Goal: Transaction & Acquisition: Purchase product/service

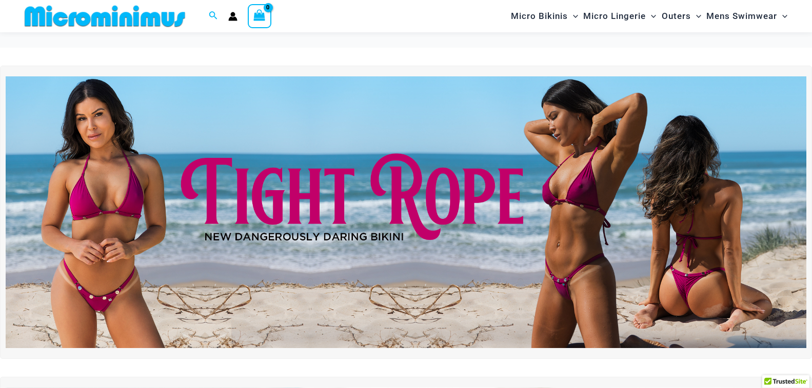
click at [562, 209] on img at bounding box center [406, 212] width 801 height 272
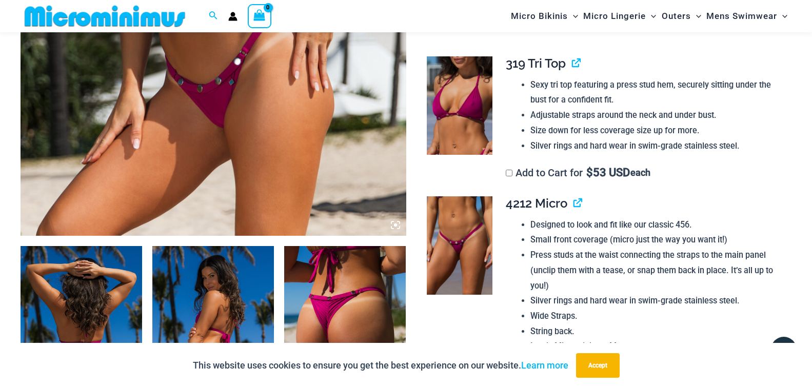
scroll to position [247, 0]
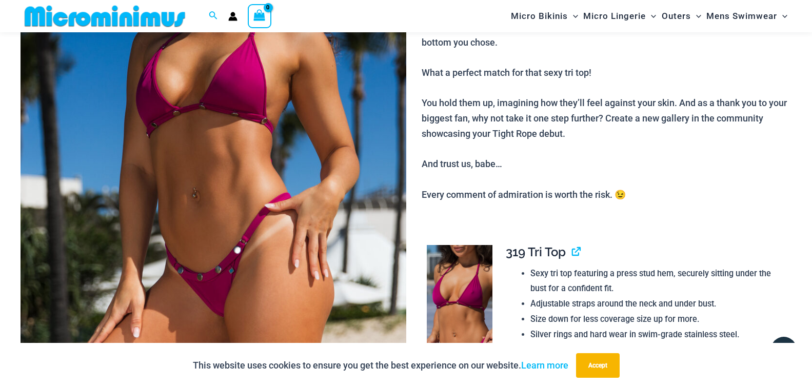
click at [263, 199] on img at bounding box center [214, 135] width 386 height 578
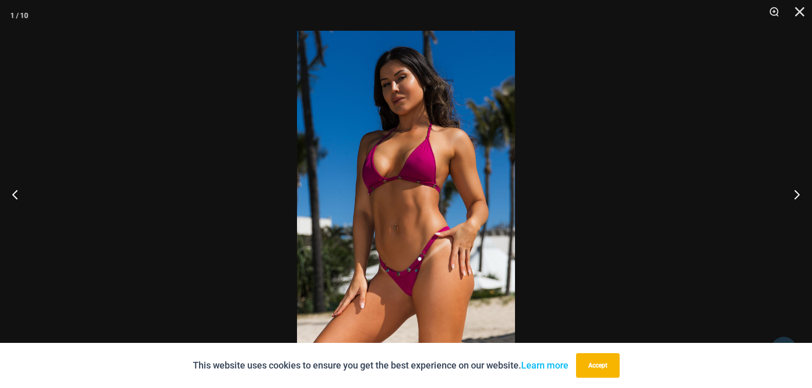
scroll to position [587, 0]
click at [788, 178] on button "Next" at bounding box center [792, 194] width 38 height 51
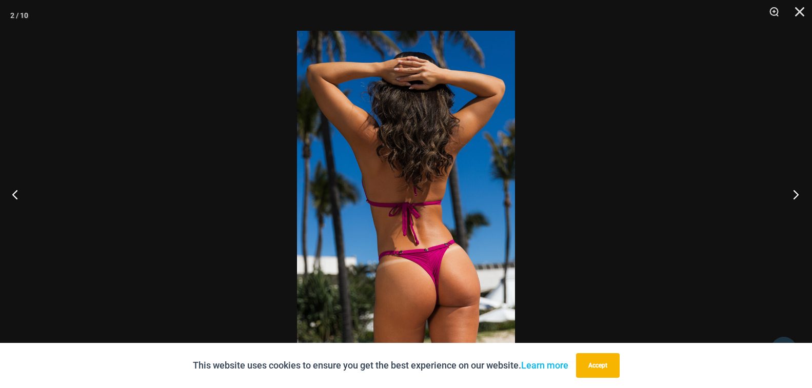
click at [805, 187] on button "Next" at bounding box center [792, 194] width 38 height 51
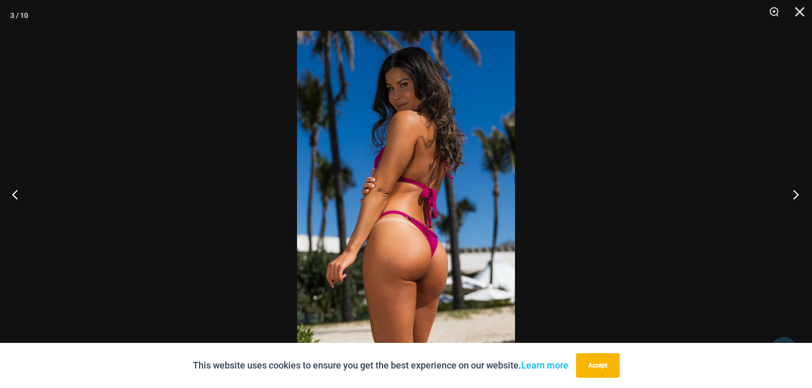
click at [801, 180] on button "Next" at bounding box center [792, 194] width 38 height 51
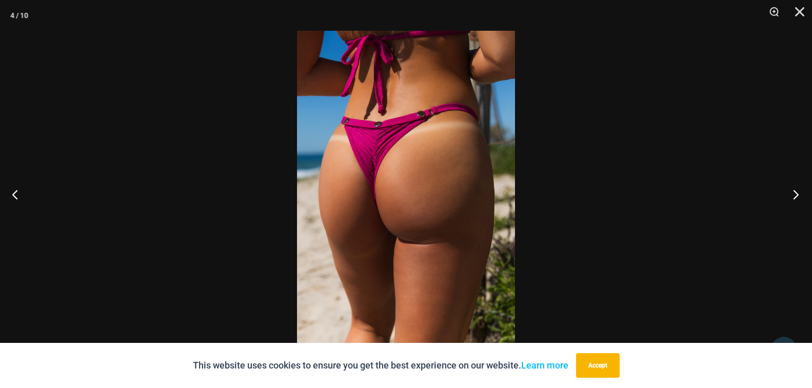
click at [808, 193] on button "Next" at bounding box center [792, 194] width 38 height 51
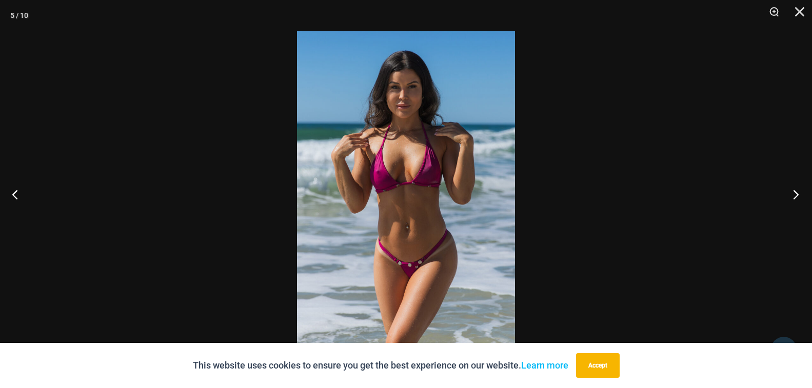
click at [806, 196] on button "Next" at bounding box center [792, 194] width 38 height 51
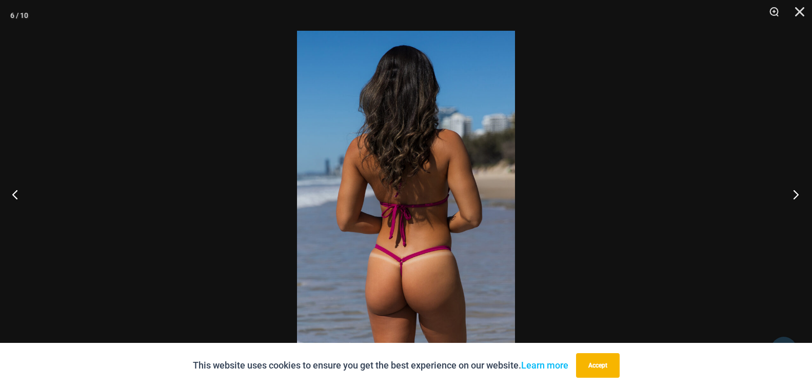
click at [796, 196] on button "Next" at bounding box center [792, 194] width 38 height 51
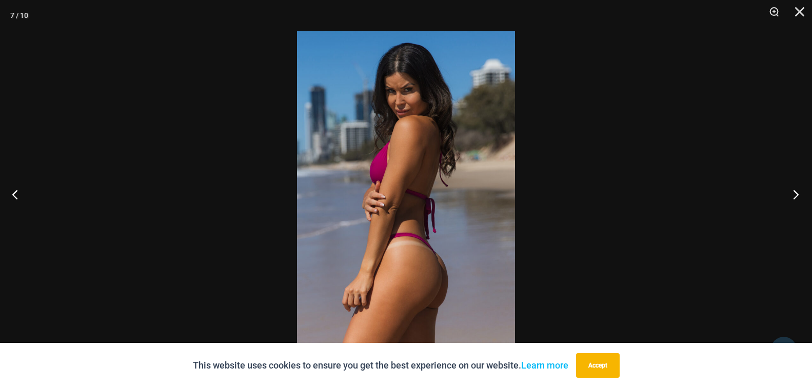
click at [796, 196] on button "Next" at bounding box center [792, 194] width 38 height 51
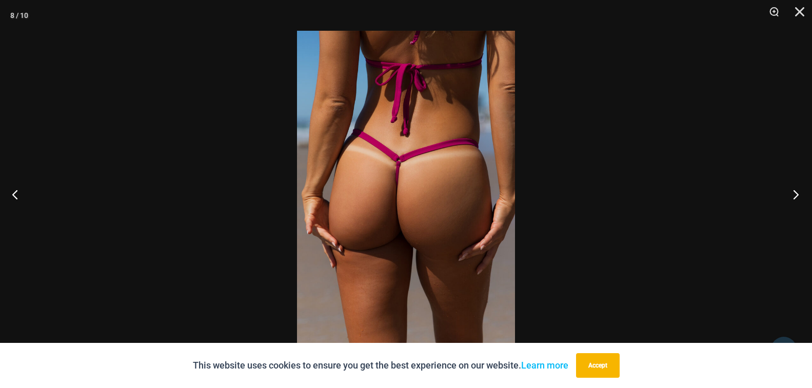
click at [796, 196] on button "Next" at bounding box center [792, 194] width 38 height 51
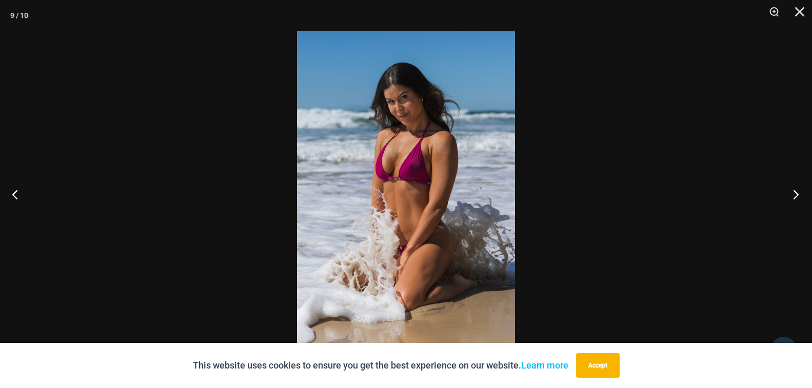
click at [796, 196] on button "Next" at bounding box center [792, 194] width 38 height 51
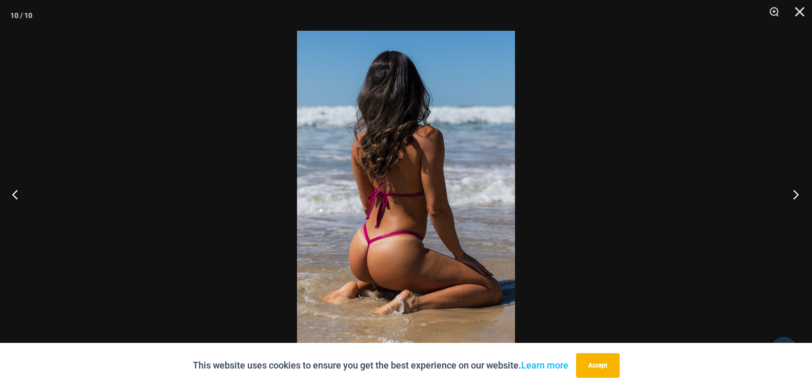
click at [796, 196] on button "Next" at bounding box center [792, 194] width 38 height 51
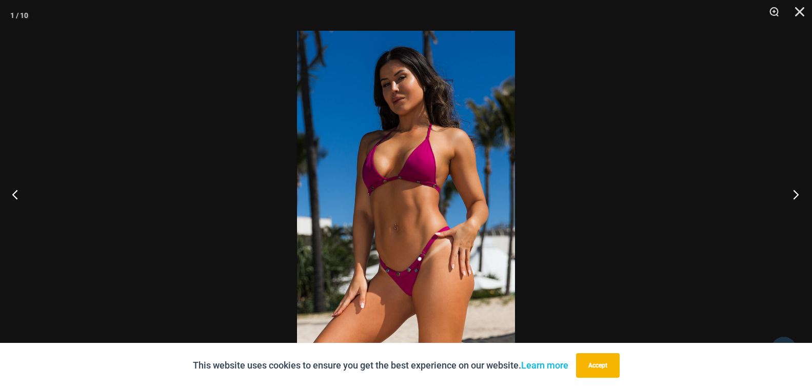
click at [784, 191] on button "Next" at bounding box center [792, 194] width 38 height 51
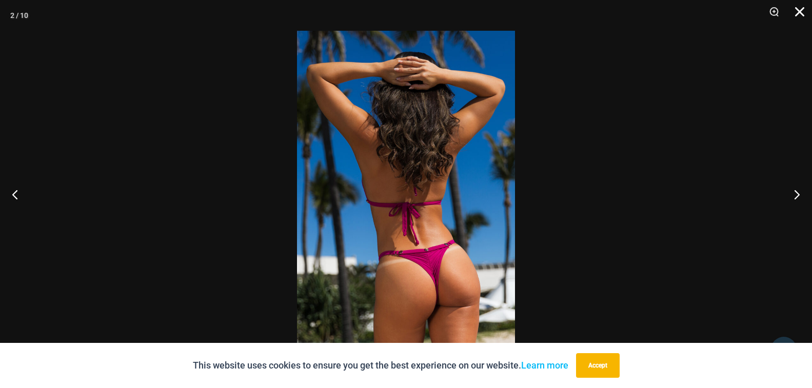
click at [795, 10] on button "Close" at bounding box center [796, 15] width 26 height 31
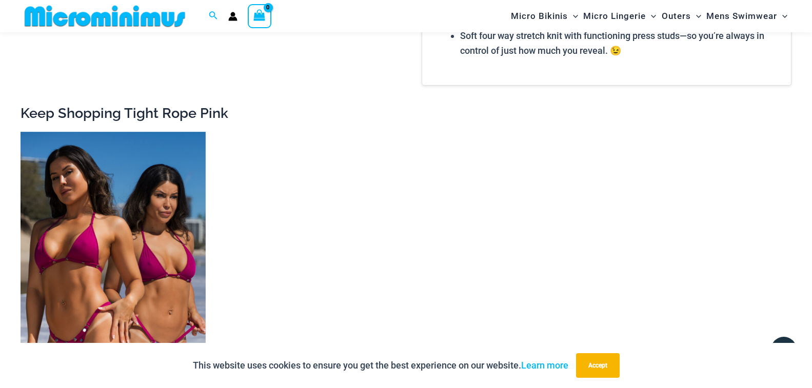
scroll to position [1612, 0]
